Goal: Task Accomplishment & Management: Manage account settings

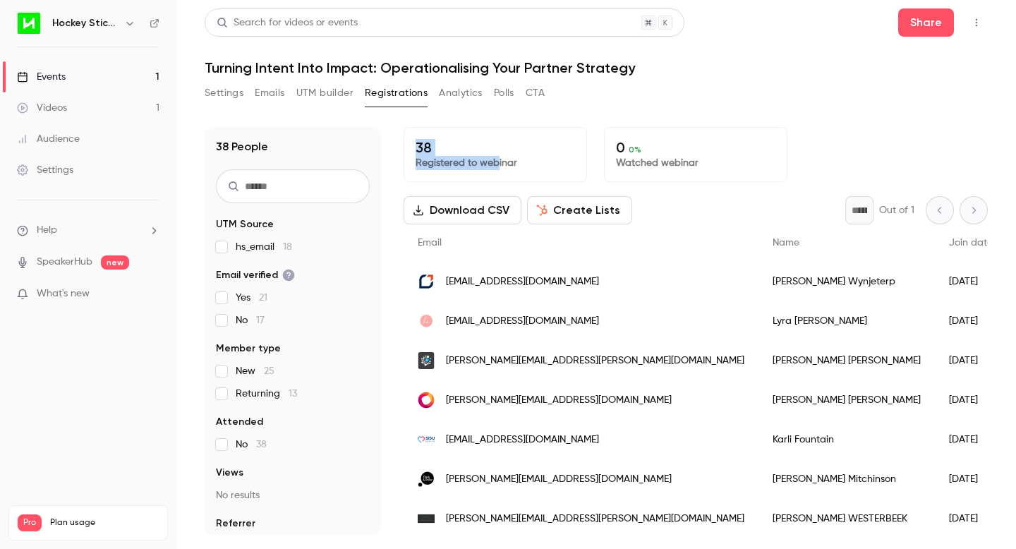
drag, startPoint x: 415, startPoint y: 142, endPoint x: 498, endPoint y: 163, distance: 85.0
click at [498, 163] on div "38 Registered to webinar" at bounding box center [494, 154] width 183 height 55
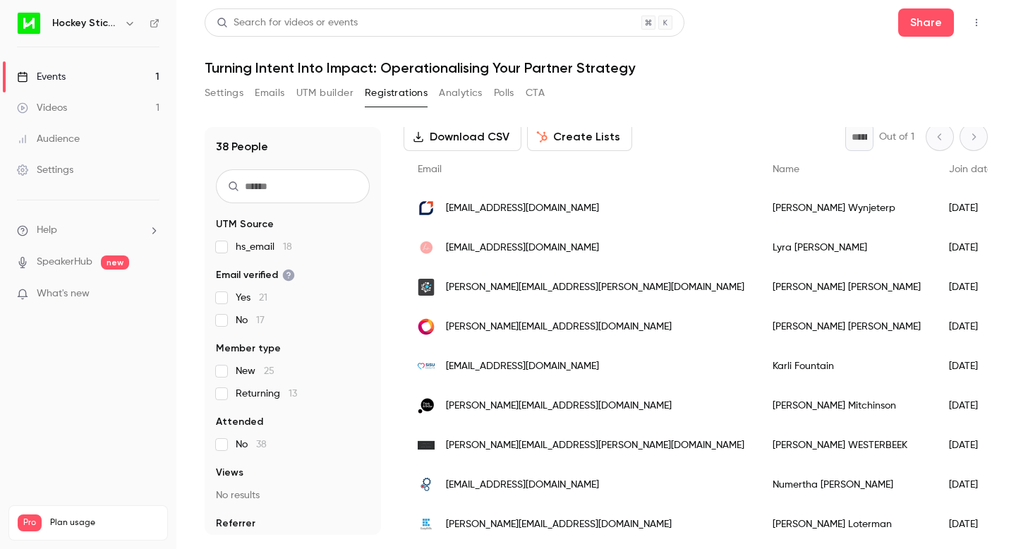
click at [600, 409] on div "[PERSON_NAME][EMAIL_ADDRESS][DOMAIN_NAME]" at bounding box center [580, 405] width 355 height 39
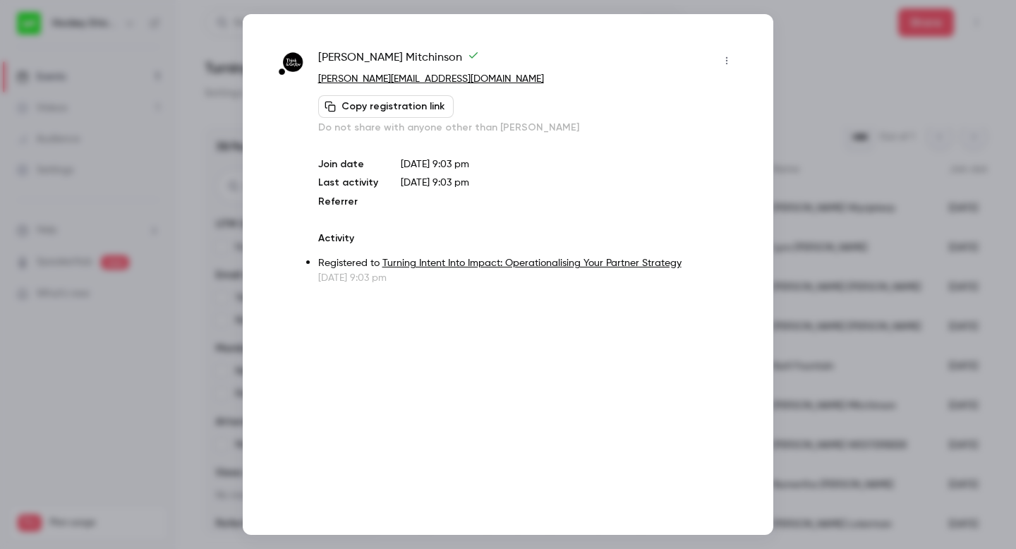
click at [724, 60] on icon "button" at bounding box center [726, 61] width 11 height 10
click at [798, 39] on div at bounding box center [508, 274] width 1016 height 549
click at [793, 31] on div at bounding box center [508, 274] width 1016 height 549
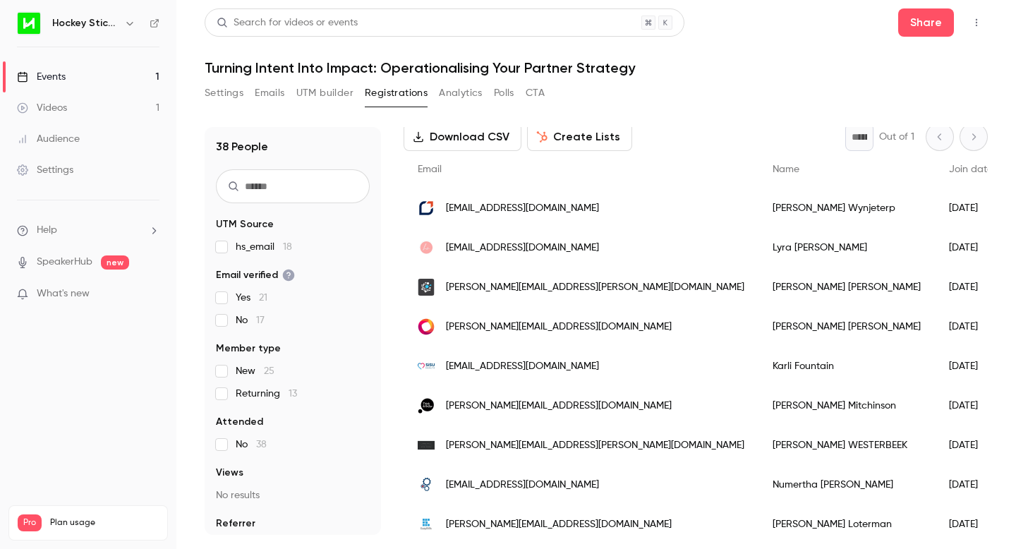
click at [608, 401] on div "[PERSON_NAME][EMAIL_ADDRESS][DOMAIN_NAME]" at bounding box center [580, 405] width 355 height 39
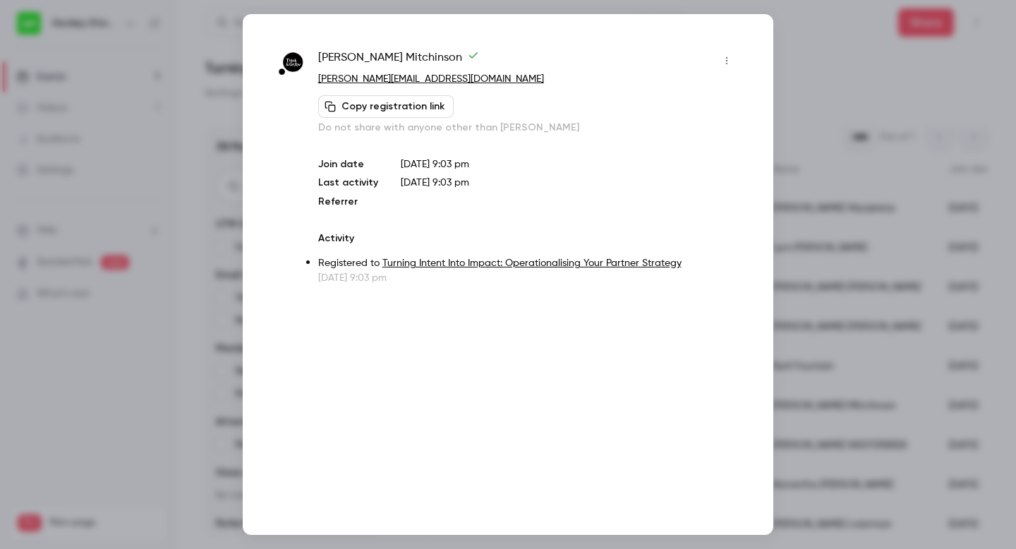
click at [727, 55] on button "button" at bounding box center [726, 60] width 23 height 23
click at [690, 130] on div "Remove registration" at bounding box center [672, 133] width 107 height 14
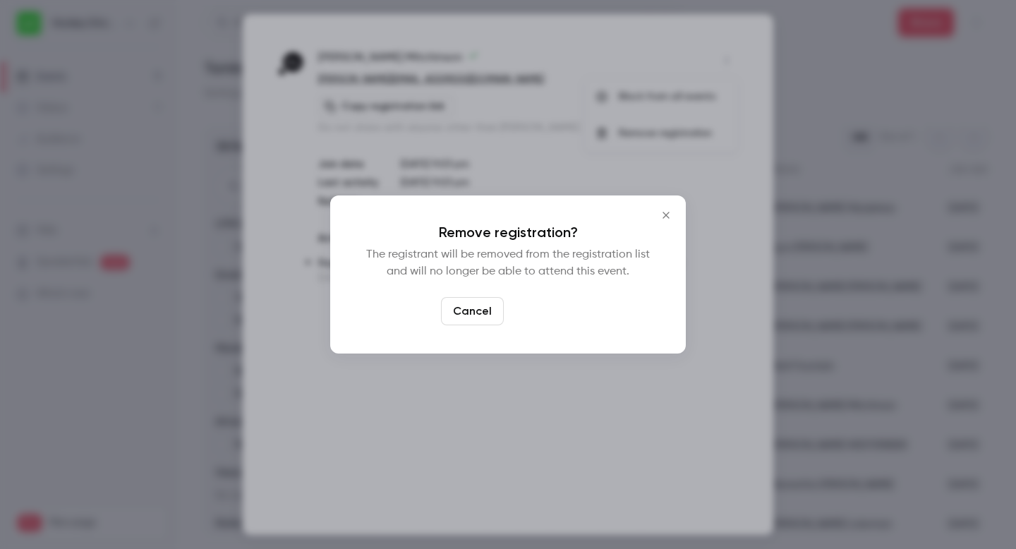
click at [538, 310] on button "Confirm" at bounding box center [542, 311] width 66 height 28
